Goal: Task Accomplishment & Management: Manage account settings

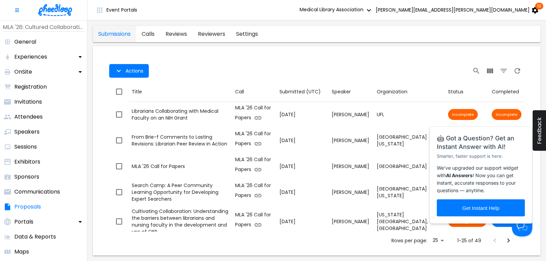
click at [246, 64] on span "Actions" at bounding box center [209, 71] width 200 height 14
click at [426, 69] on div "Table Toolbar" at bounding box center [416, 71] width 215 height 14
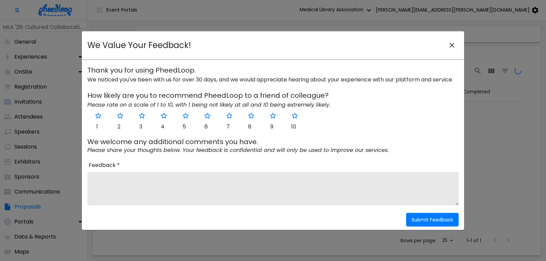
click at [450, 44] on icon "close-modal" at bounding box center [451, 45] width 5 height 5
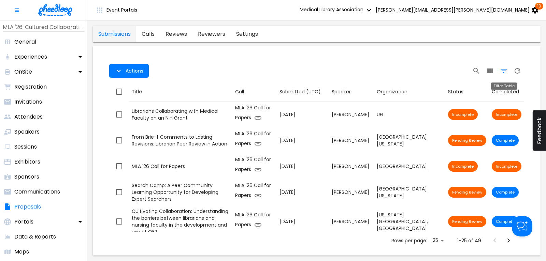
click at [503, 70] on icon "Filter Table" at bounding box center [503, 71] width 8 height 8
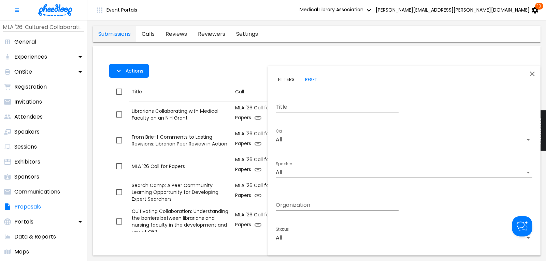
click at [303, 141] on body "Event Portals Medical Library Association [PERSON_NAME][EMAIL_ADDRESS][PERSON_N…" at bounding box center [273, 130] width 546 height 261
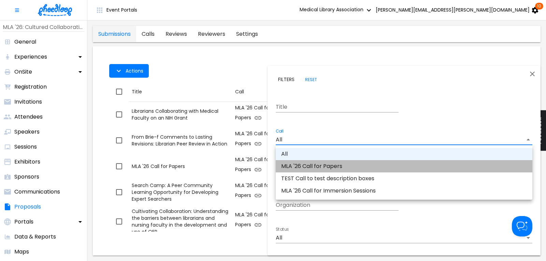
click at [313, 165] on li "MLA '26 Call for Papers" at bounding box center [404, 166] width 256 height 12
type input "CAL6J58XLN5OUAT"
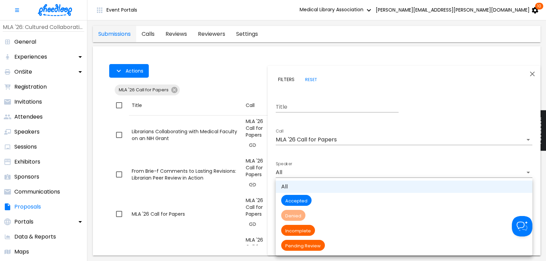
click at [311, 240] on body "Event Portals Medical Library Association [PERSON_NAME][EMAIL_ADDRESS][PERSON_N…" at bounding box center [273, 130] width 546 height 261
click at [312, 245] on span "Pending Review" at bounding box center [303, 246] width 44 height 6
type input "Pending Review"
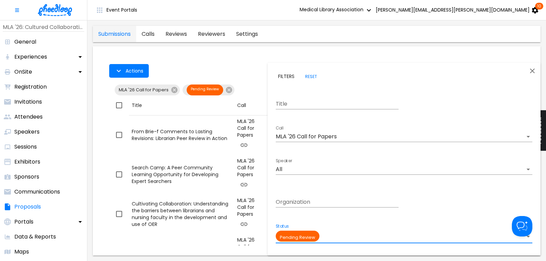
click at [175, 66] on div at bounding box center [273, 130] width 546 height 261
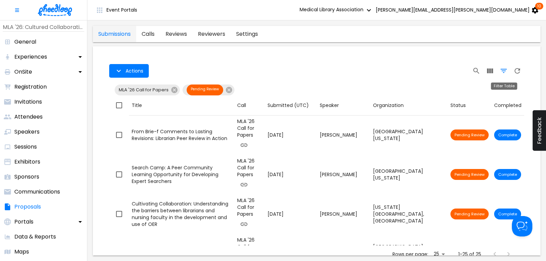
click at [506, 69] on icon "Filter Table" at bounding box center [503, 71] width 6 height 4
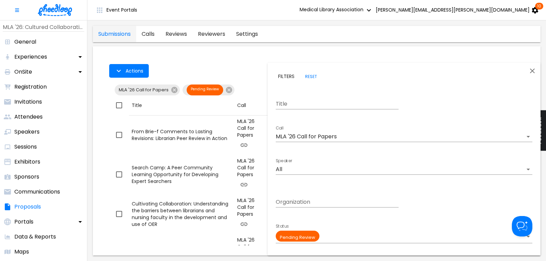
click at [315, 138] on body "Event Portals Medical Library Association [PERSON_NAME][EMAIL_ADDRESS][PERSON_N…" at bounding box center [273, 130] width 546 height 261
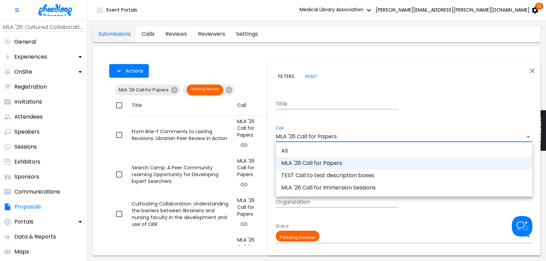
click at [317, 186] on li "MLA '26 Call for Immersion Sessions" at bounding box center [404, 188] width 256 height 12
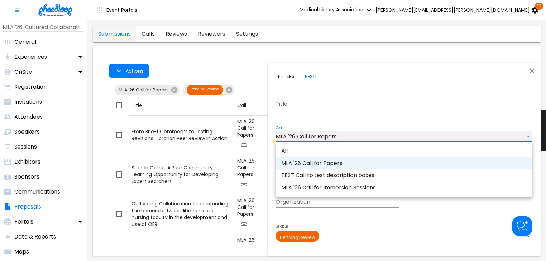
type input "CALKIRA09Z18DK8"
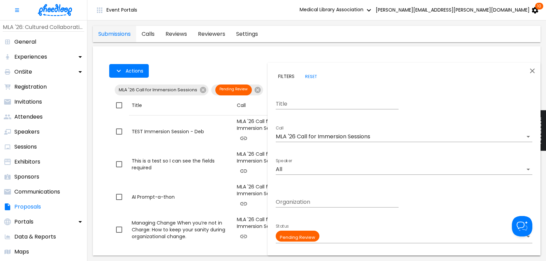
click at [234, 67] on div at bounding box center [273, 130] width 546 height 261
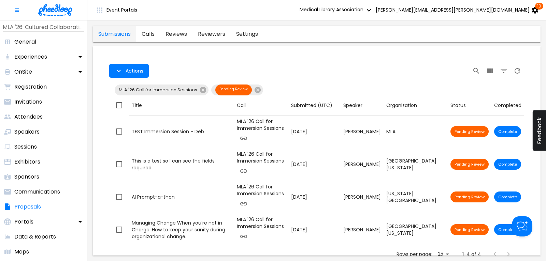
click at [65, 9] on img at bounding box center [55, 10] width 34 height 12
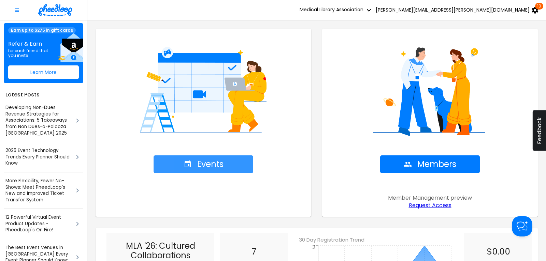
click at [214, 161] on span "Events" at bounding box center [203, 165] width 40 height 10
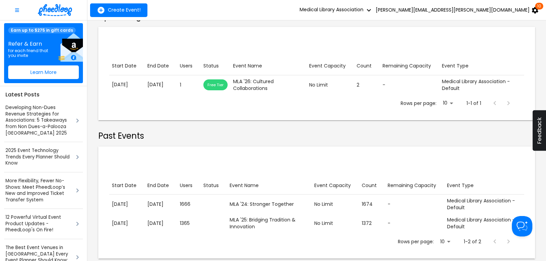
scroll to position [143, 0]
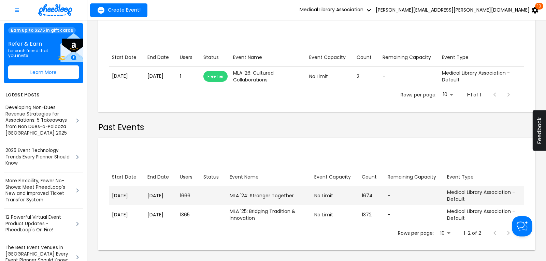
click at [176, 191] on td "End Date [DATE]" at bounding box center [161, 195] width 32 height 19
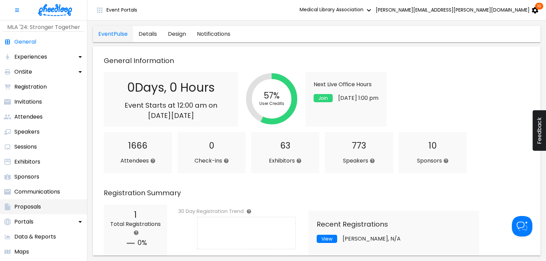
click at [28, 202] on li "Proposals" at bounding box center [43, 207] width 87 height 15
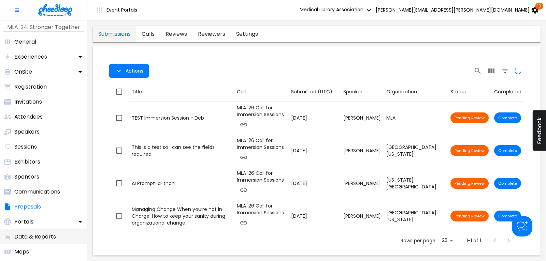
click at [39, 234] on p "Data & Reports" at bounding box center [35, 237] width 42 height 8
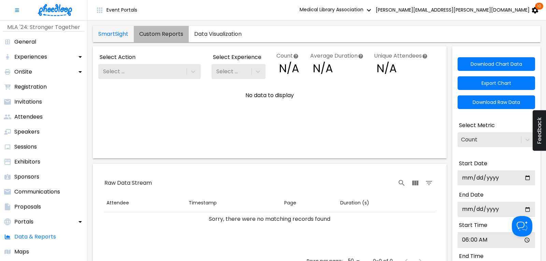
click at [160, 33] on link "Custom Reports" at bounding box center [161, 34] width 55 height 16
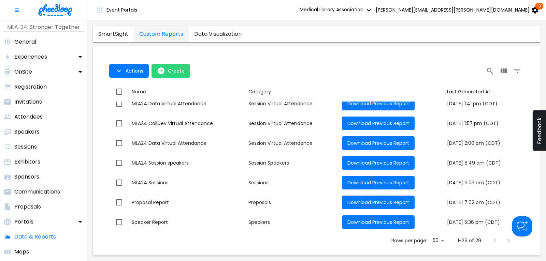
scroll to position [443, 0]
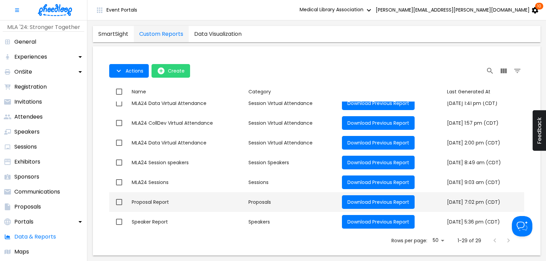
click at [153, 203] on div "Proposal Report" at bounding box center [187, 202] width 111 height 7
checkbox input "true"
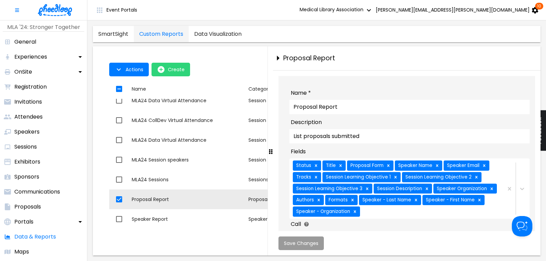
click at [385, 215] on div "Status Title Proposal Form Speaker Name Speaker Email Tracks Session Learning O…" at bounding box center [395, 189] width 212 height 60
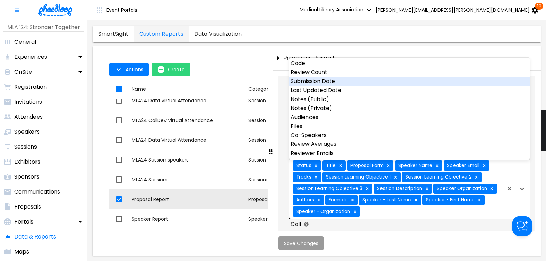
click at [352, 79] on div "Submission Date" at bounding box center [409, 81] width 240 height 9
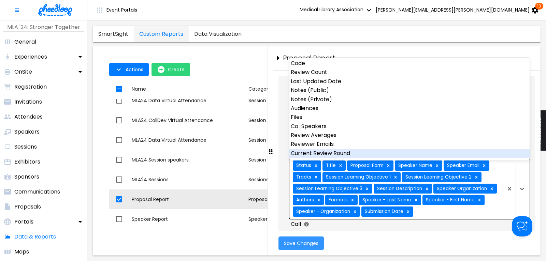
click at [308, 245] on span "Save Changes" at bounding box center [301, 243] width 34 height 5
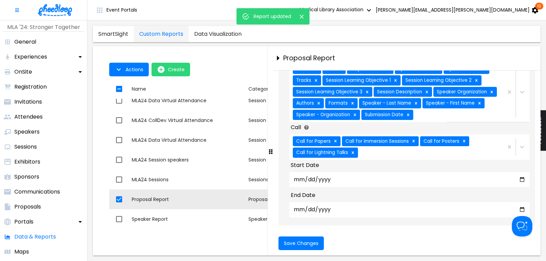
scroll to position [103, 0]
click at [463, 140] on icon at bounding box center [464, 141] width 2 height 2
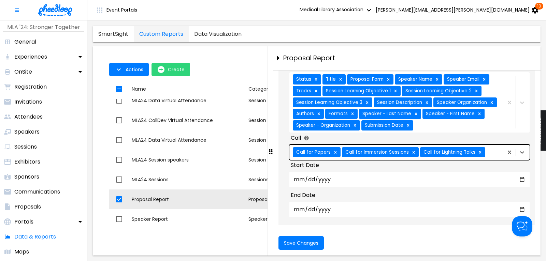
scroll to position [92, 0]
click at [480, 151] on icon at bounding box center [480, 152] width 2 height 2
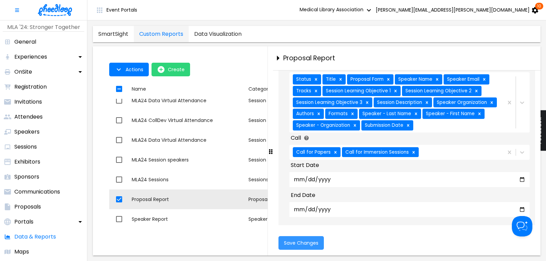
click at [304, 245] on span "Save Changes" at bounding box center [301, 242] width 34 height 5
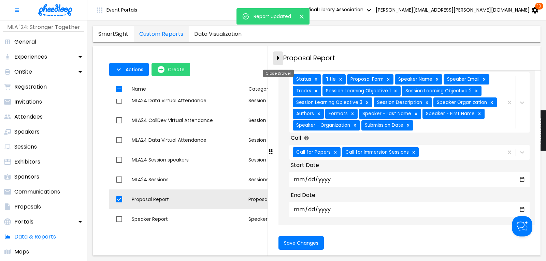
click at [279, 57] on icon "close-drawer" at bounding box center [278, 58] width 12 height 12
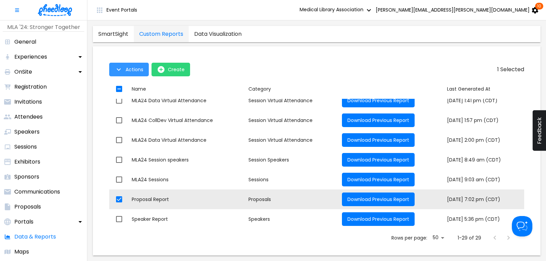
click at [128, 72] on span "Actions" at bounding box center [135, 69] width 18 height 5
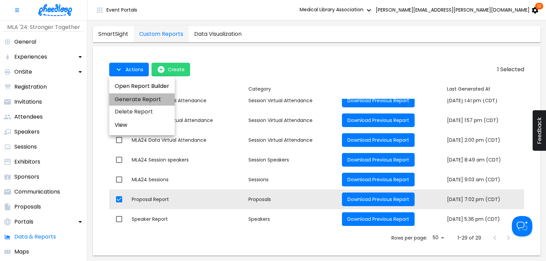
click at [135, 101] on li "Generate Report" at bounding box center [141, 99] width 65 height 12
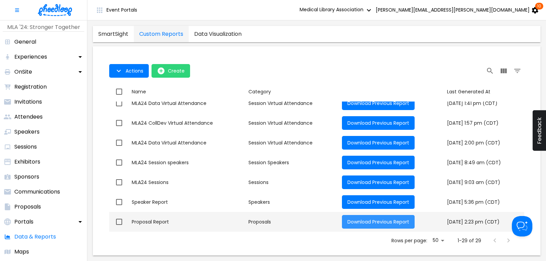
click at [347, 223] on span "Download Previous Report" at bounding box center [378, 222] width 62 height 7
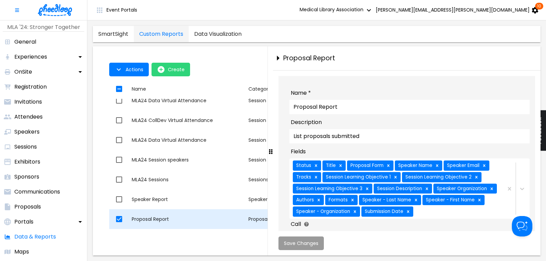
checkbox input "true"
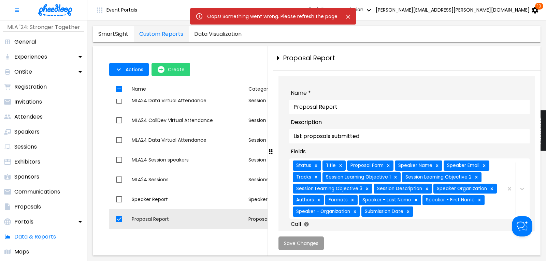
click at [348, 16] on icon "Close" at bounding box center [347, 16] width 7 height 7
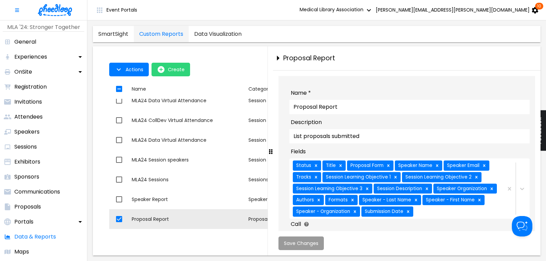
click at [55, 10] on img at bounding box center [55, 10] width 34 height 12
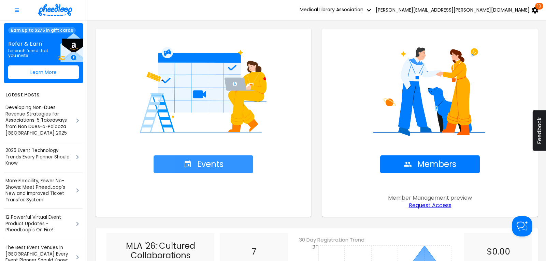
click at [213, 167] on span "Events" at bounding box center [203, 165] width 40 height 10
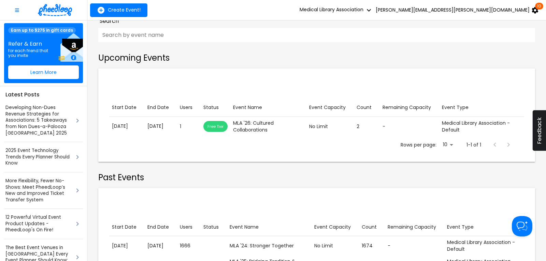
scroll to position [92, 0]
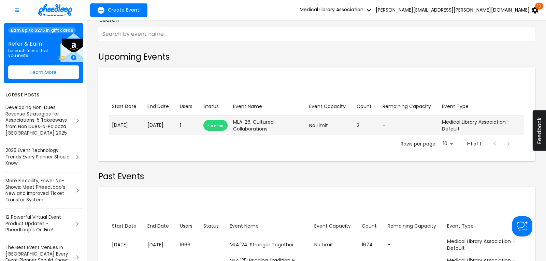
click at [125, 127] on p "[DATE]" at bounding box center [127, 125] width 30 height 7
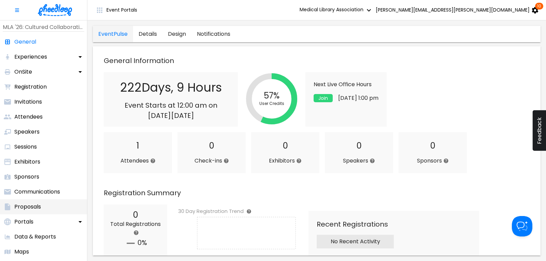
click at [29, 207] on p "Proposals" at bounding box center [27, 207] width 27 height 8
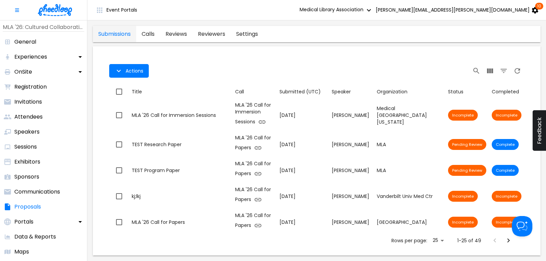
scroll to position [13, 0]
